Goal: Check status: Check status

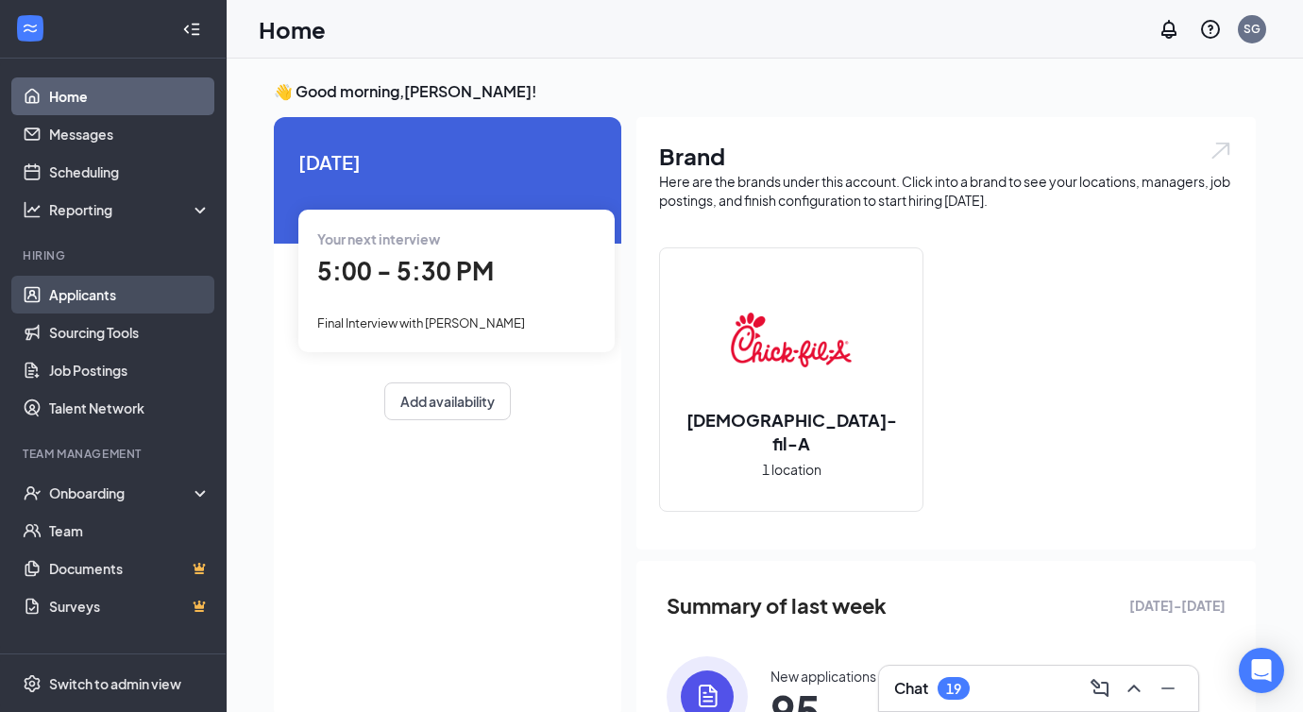
click at [125, 293] on link "Applicants" at bounding box center [129, 295] width 161 height 38
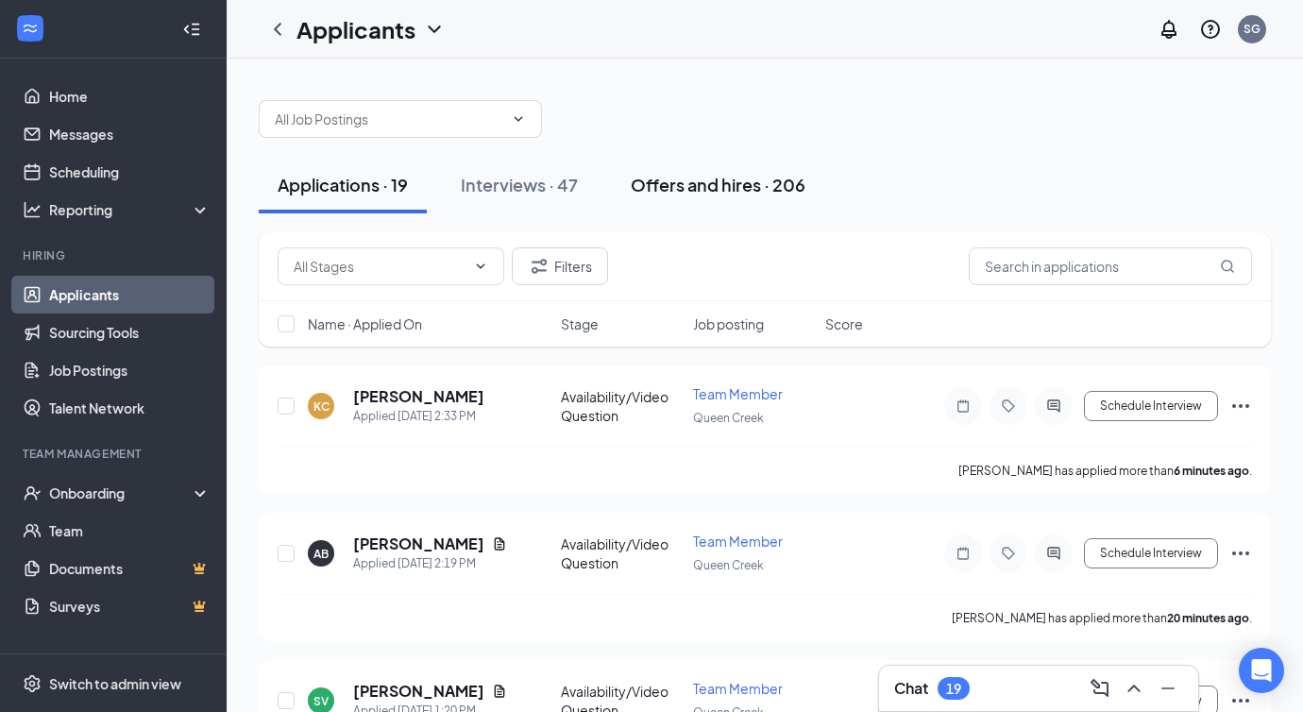
click at [700, 188] on div "Offers and hires · 206" at bounding box center [718, 185] width 175 height 24
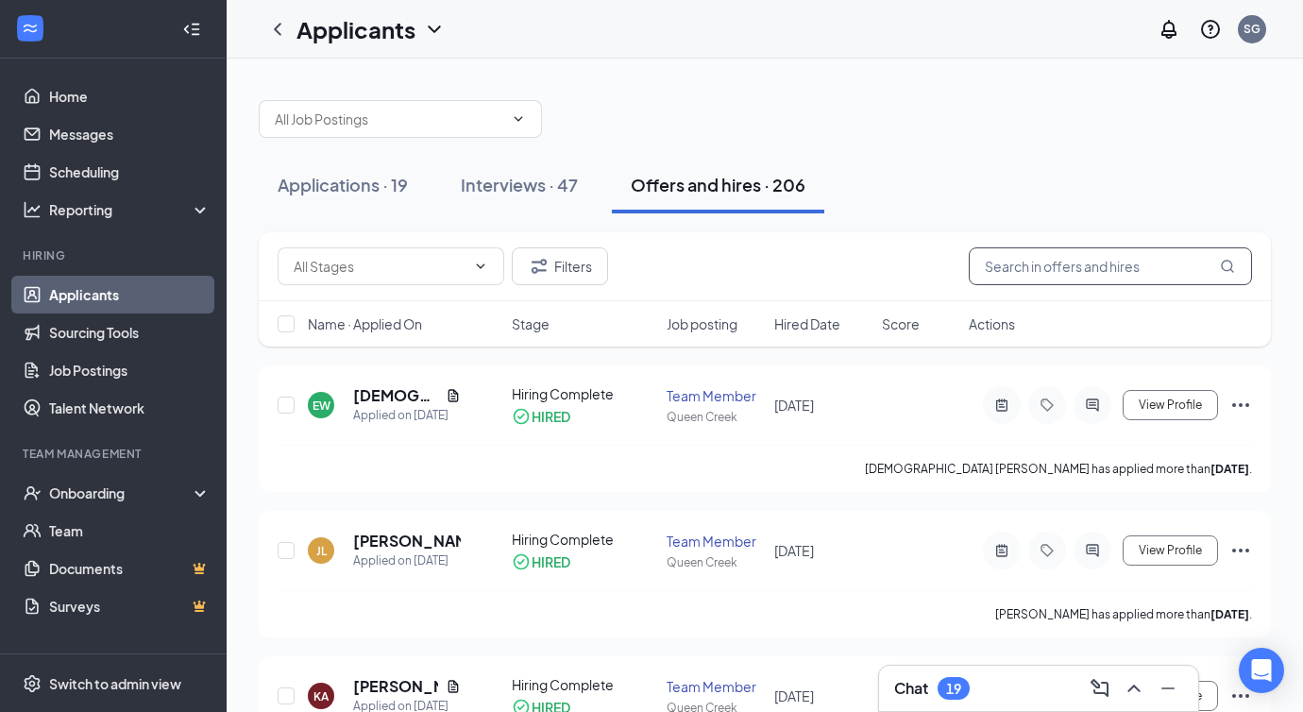
click at [1018, 267] on input "text" at bounding box center [1110, 266] width 283 height 38
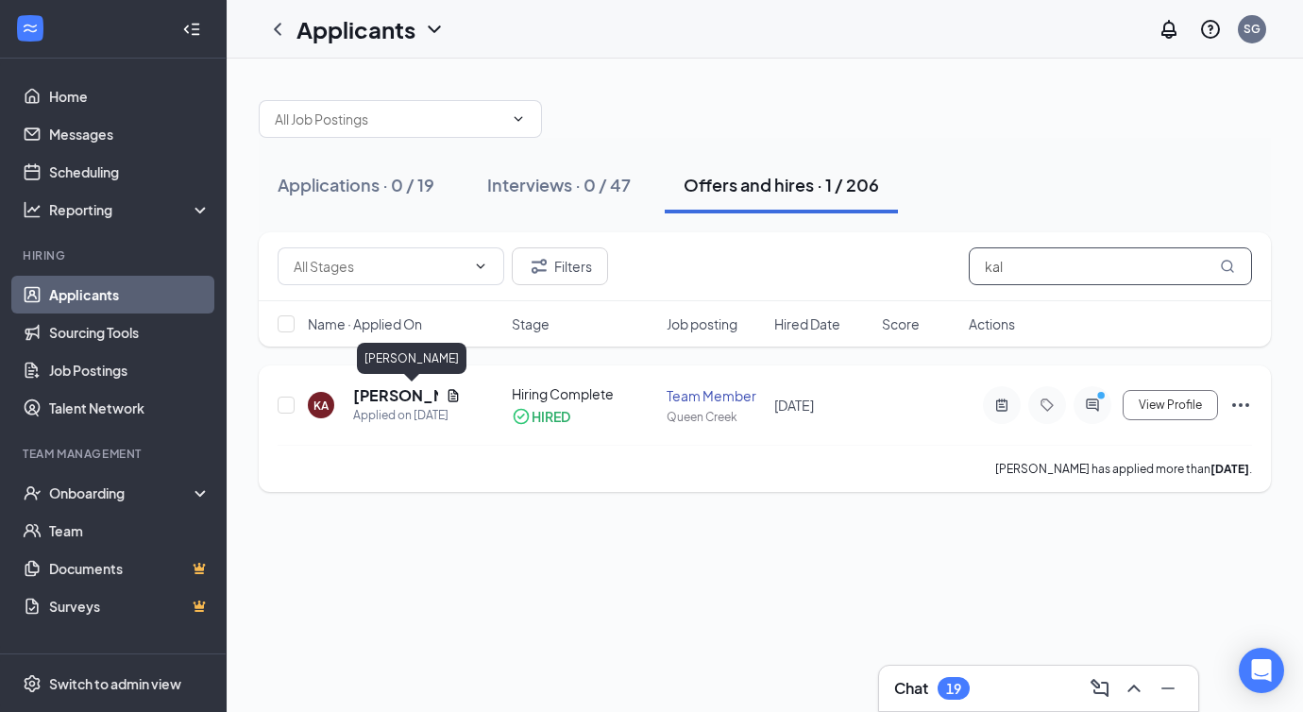
type input "kal"
click at [408, 383] on div "KA [PERSON_NAME] Applied on [DATE] Hiring Complete HIRED Team Member Queen Cree…" at bounding box center [765, 428] width 1012 height 127
click at [407, 389] on h5 "[PERSON_NAME]" at bounding box center [395, 395] width 85 height 21
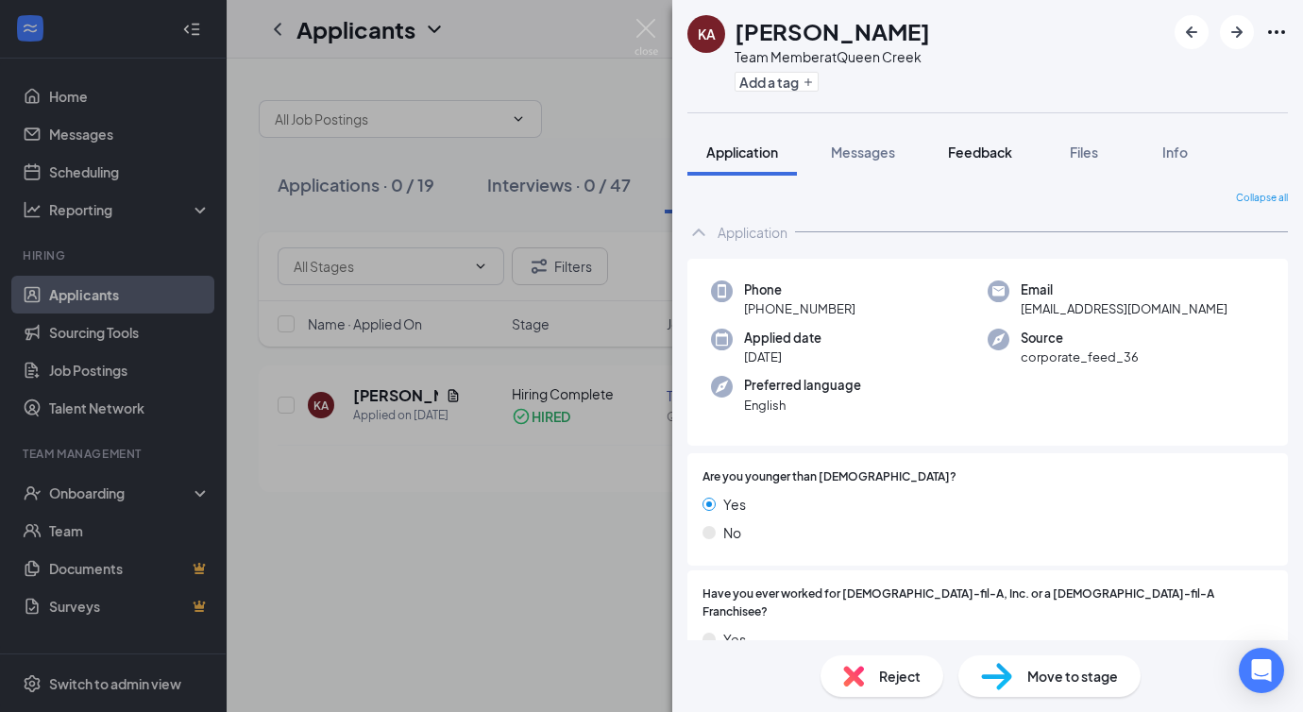
click at [958, 147] on span "Feedback" at bounding box center [980, 152] width 64 height 17
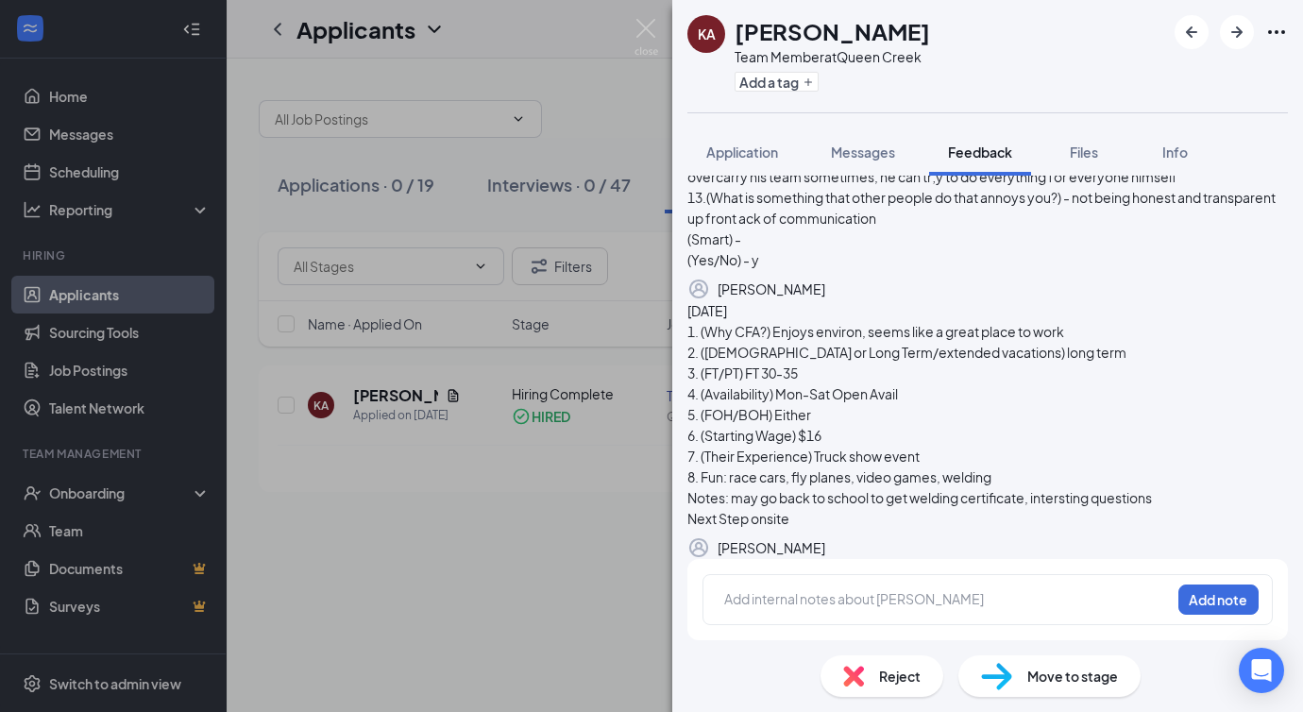
scroll to position [1743, 0]
click at [581, 688] on div "KA [PERSON_NAME] Team Member at Queen Creek Add a tag Application Messages Feed…" at bounding box center [651, 356] width 1303 height 712
